Goal: Find specific page/section: Find specific page/section

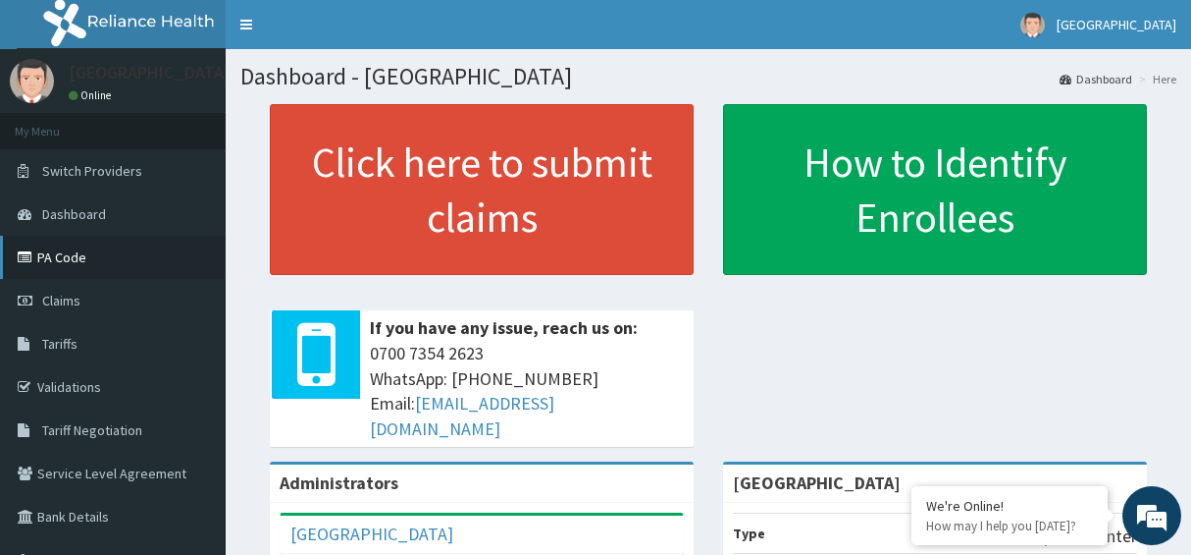
click at [72, 254] on link "PA Code" at bounding box center [113, 257] width 226 height 43
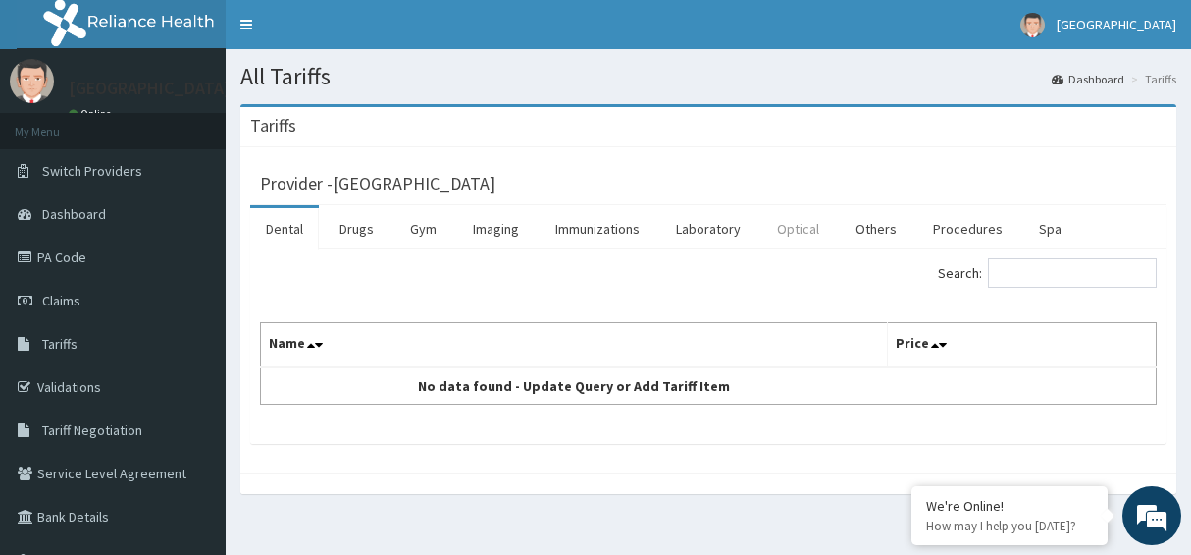
click at [796, 222] on link "Optical" at bounding box center [799, 228] width 74 height 41
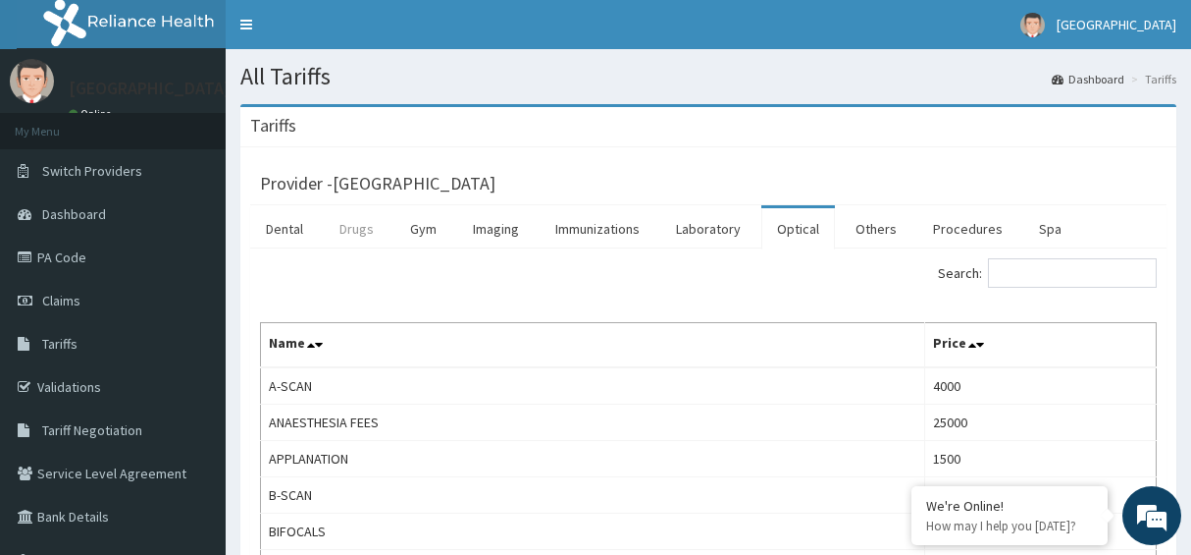
click at [350, 231] on link "Drugs" at bounding box center [357, 228] width 66 height 41
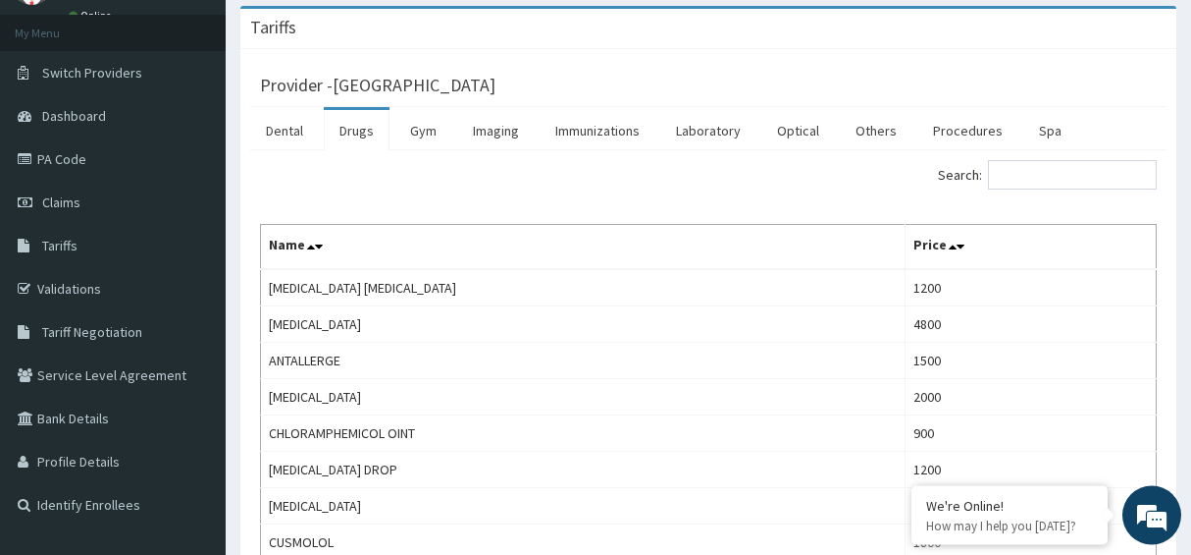
scroll to position [100, 0]
click at [794, 132] on link "Optical" at bounding box center [799, 128] width 74 height 41
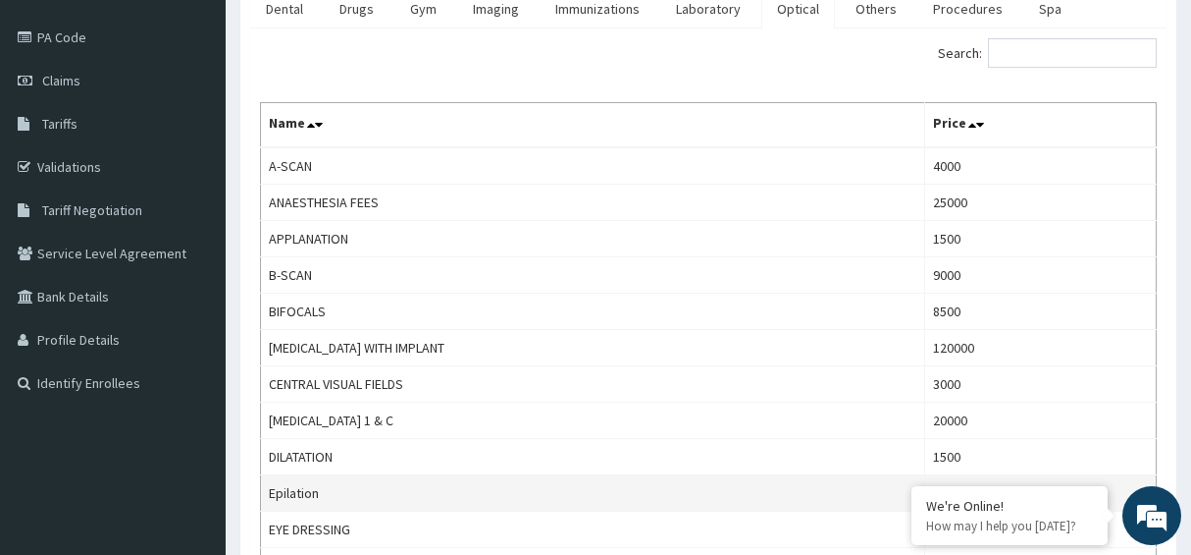
scroll to position [0, 0]
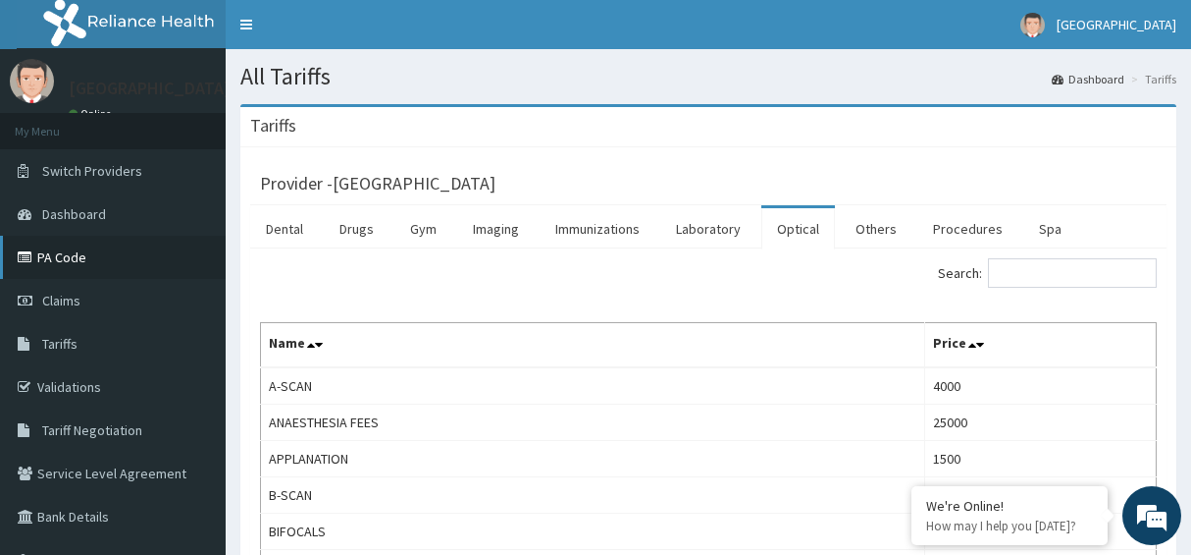
click at [64, 259] on link "PA Code" at bounding box center [113, 257] width 226 height 43
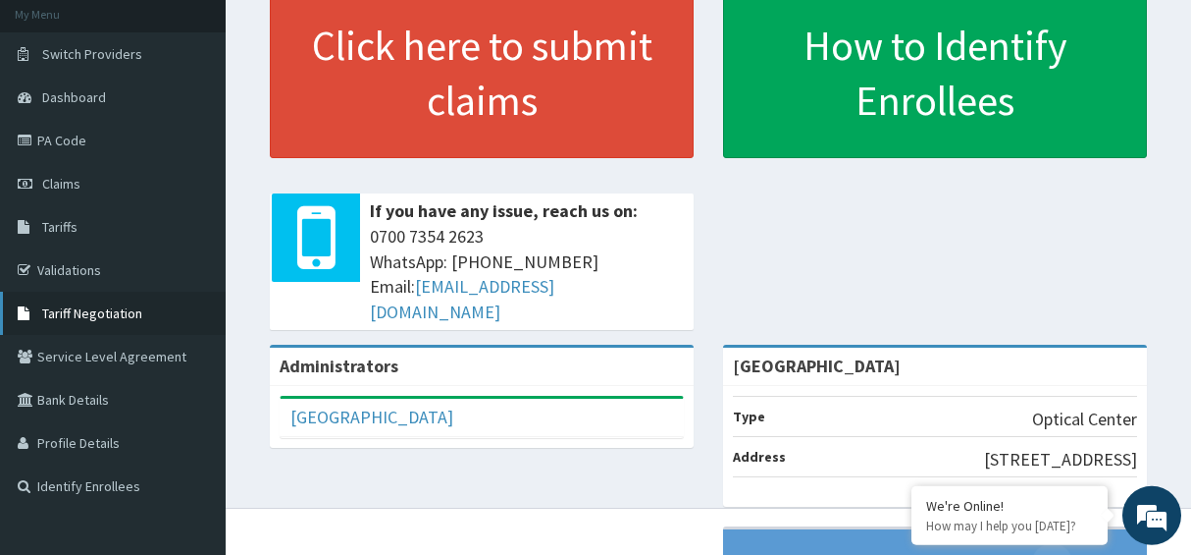
scroll to position [100, 0]
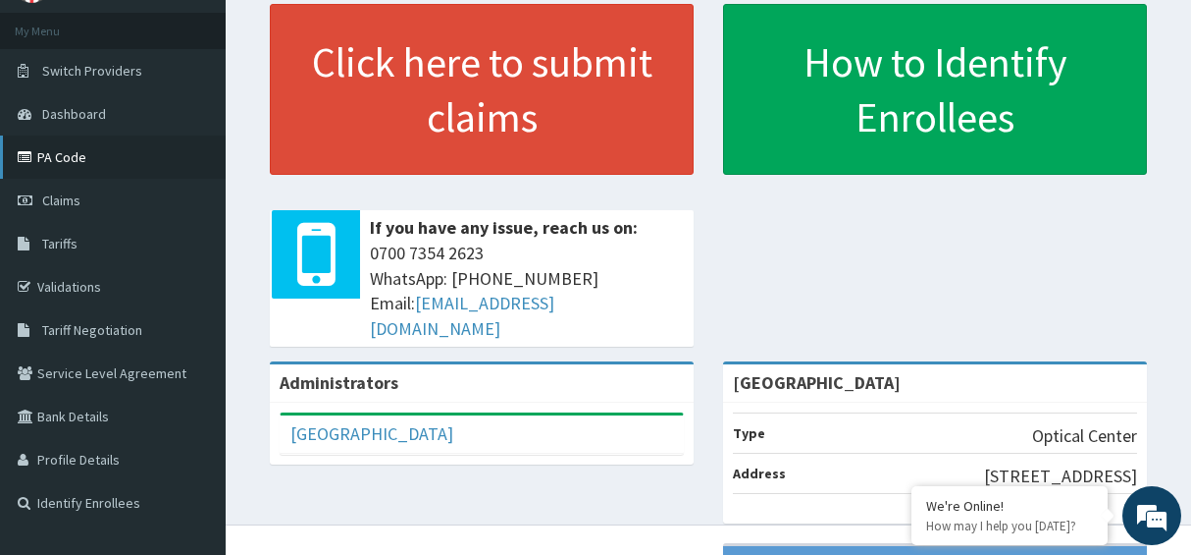
click at [69, 158] on link "PA Code" at bounding box center [113, 156] width 226 height 43
